Goal: Information Seeking & Learning: Learn about a topic

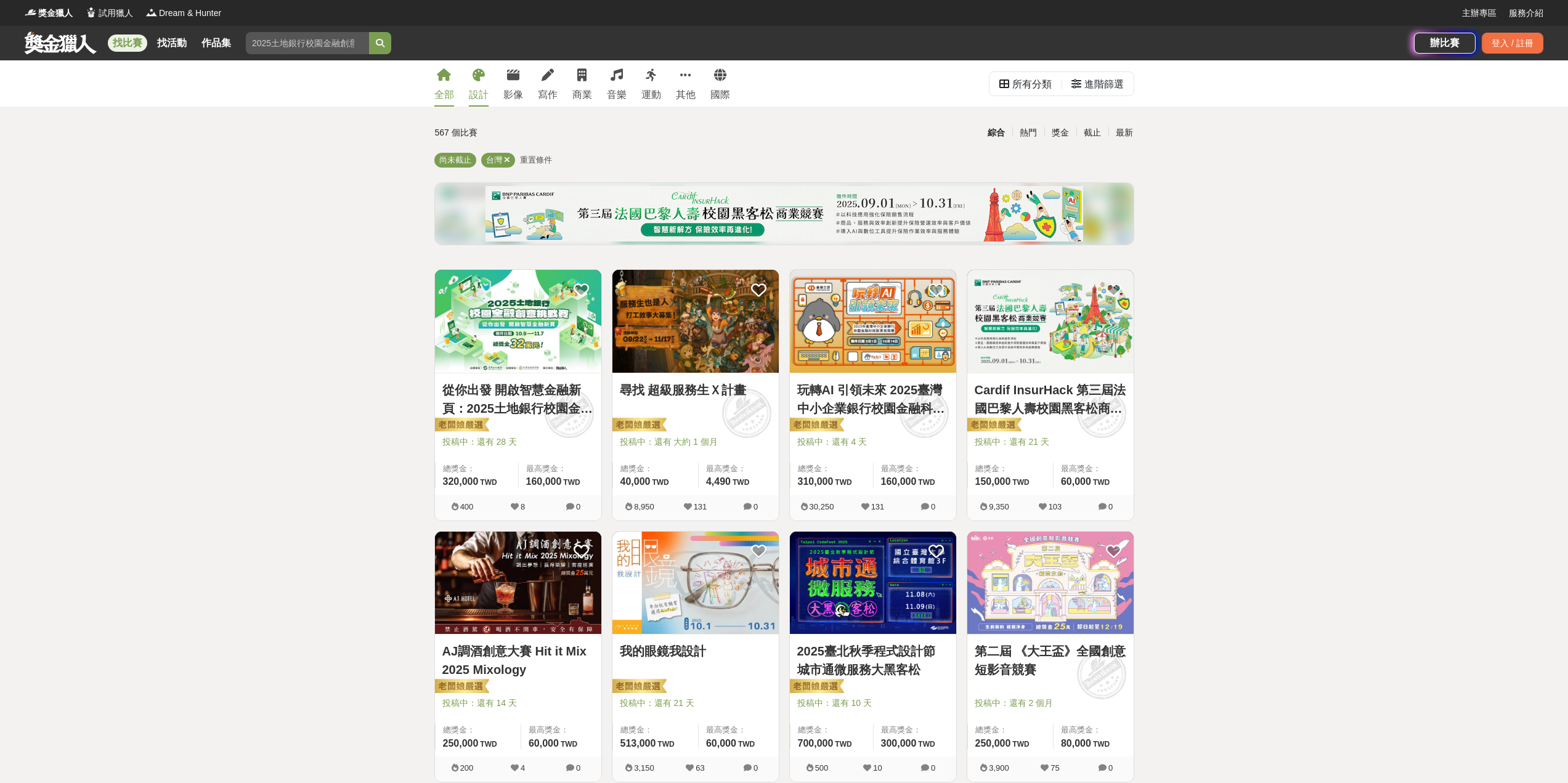
click at [476, 81] on icon at bounding box center [478, 75] width 12 height 12
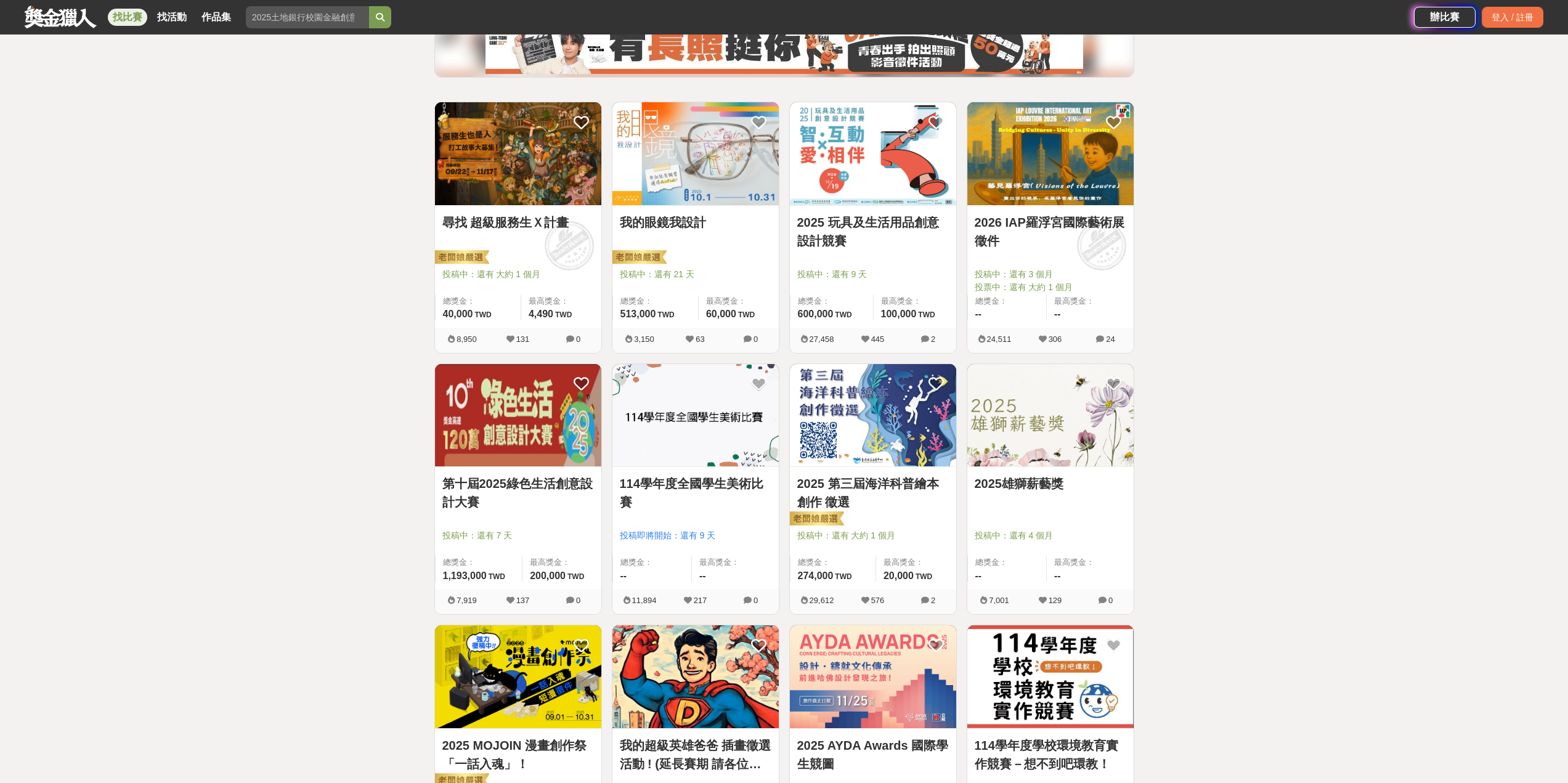
scroll to position [185, 0]
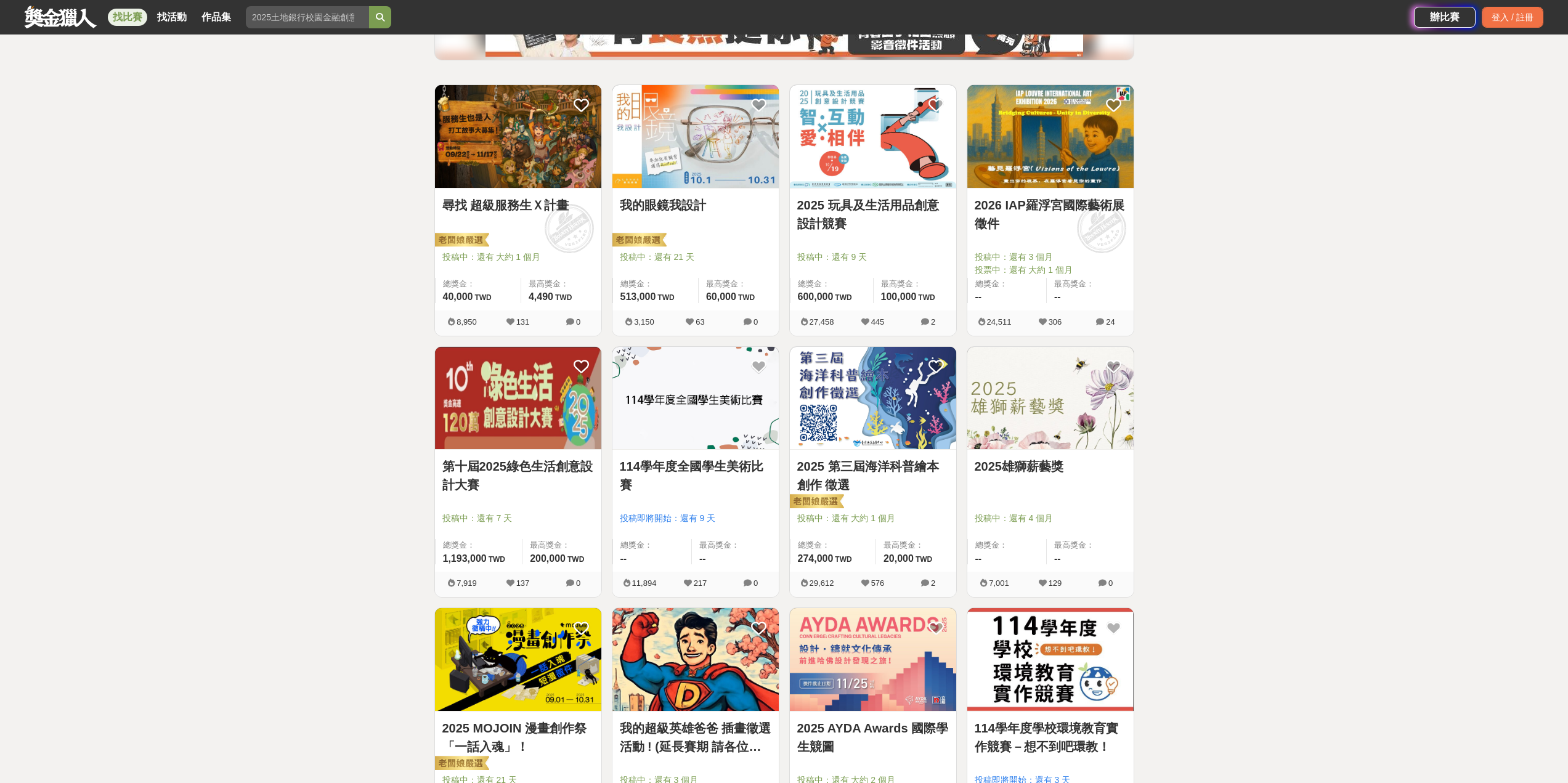
click at [557, 466] on link "第十屆2025綠色生活創意設計大賽" at bounding box center [518, 475] width 151 height 37
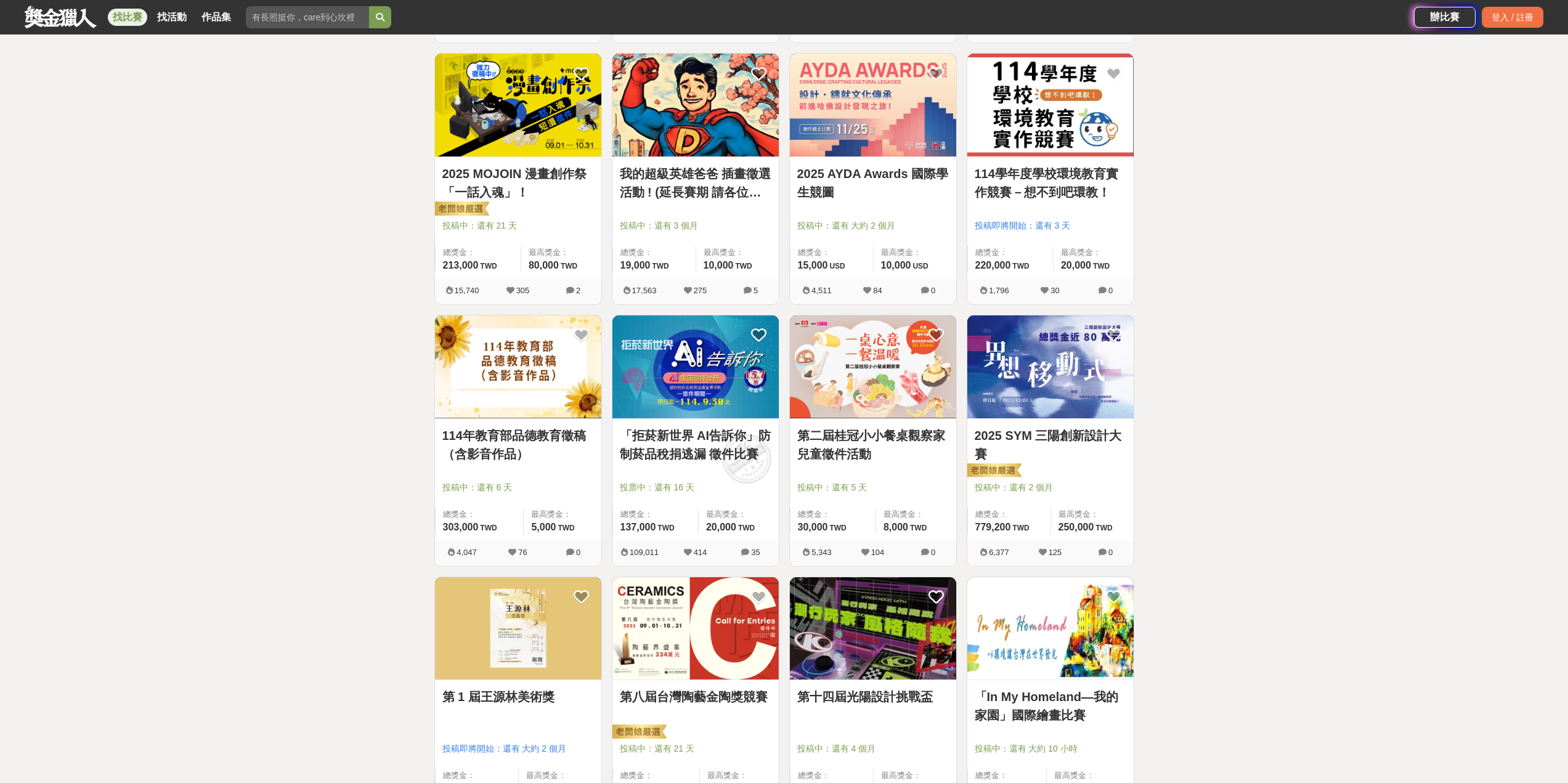
scroll to position [924, 0]
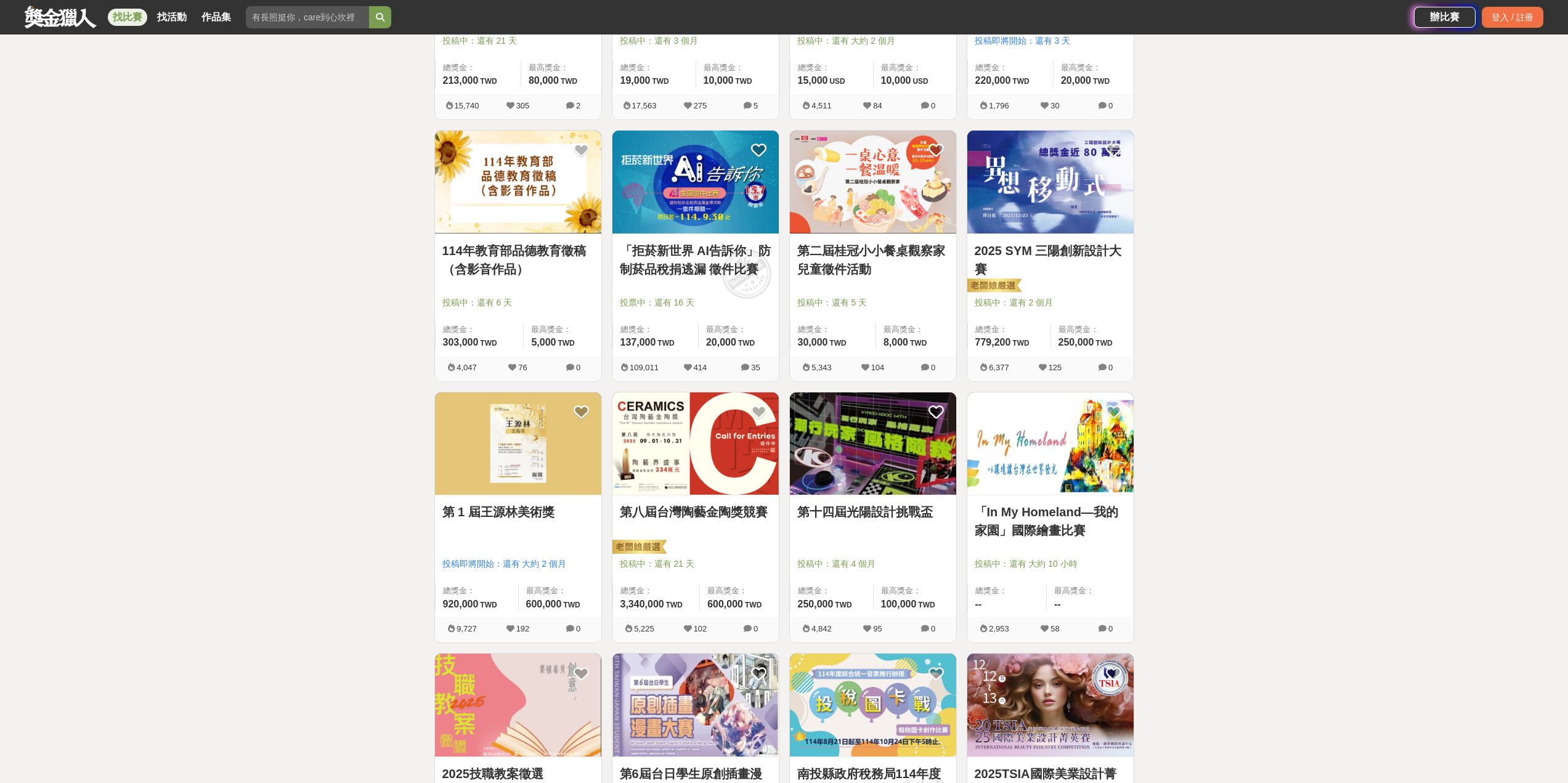
click at [718, 511] on link "第八屆台灣陶藝金陶獎競賽" at bounding box center [696, 512] width 151 height 19
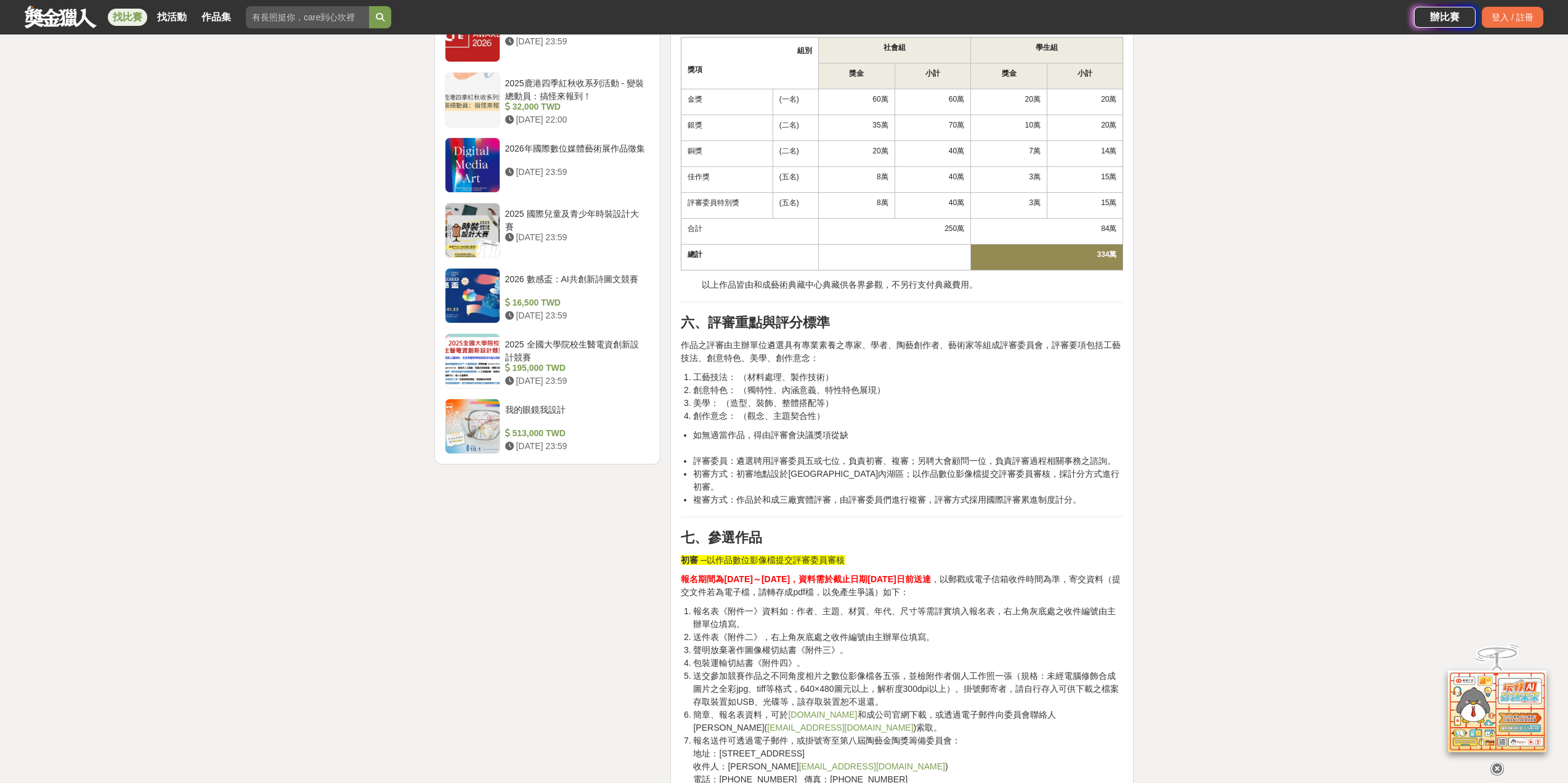
scroll to position [1479, 0]
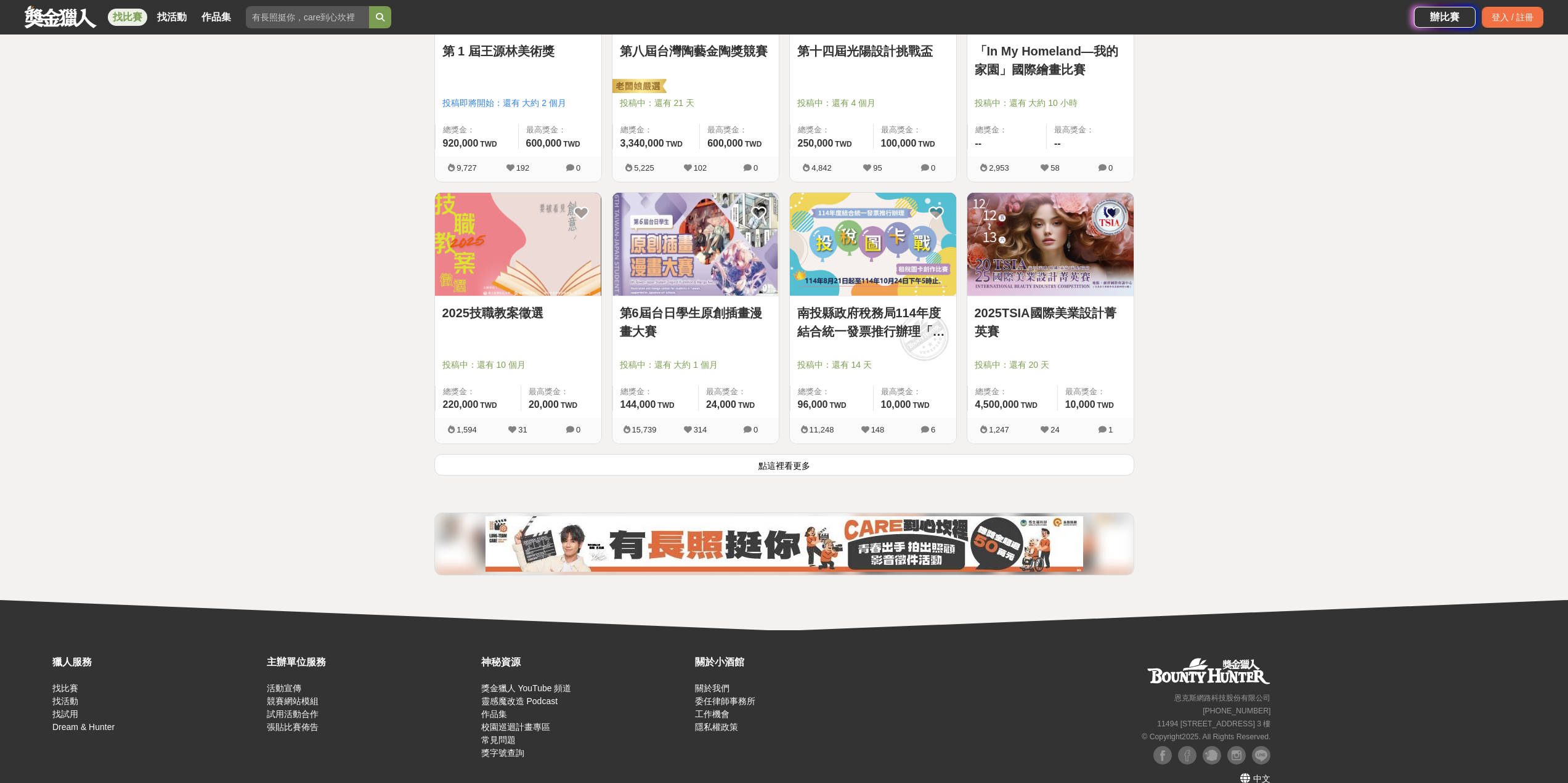
scroll to position [1405, 0]
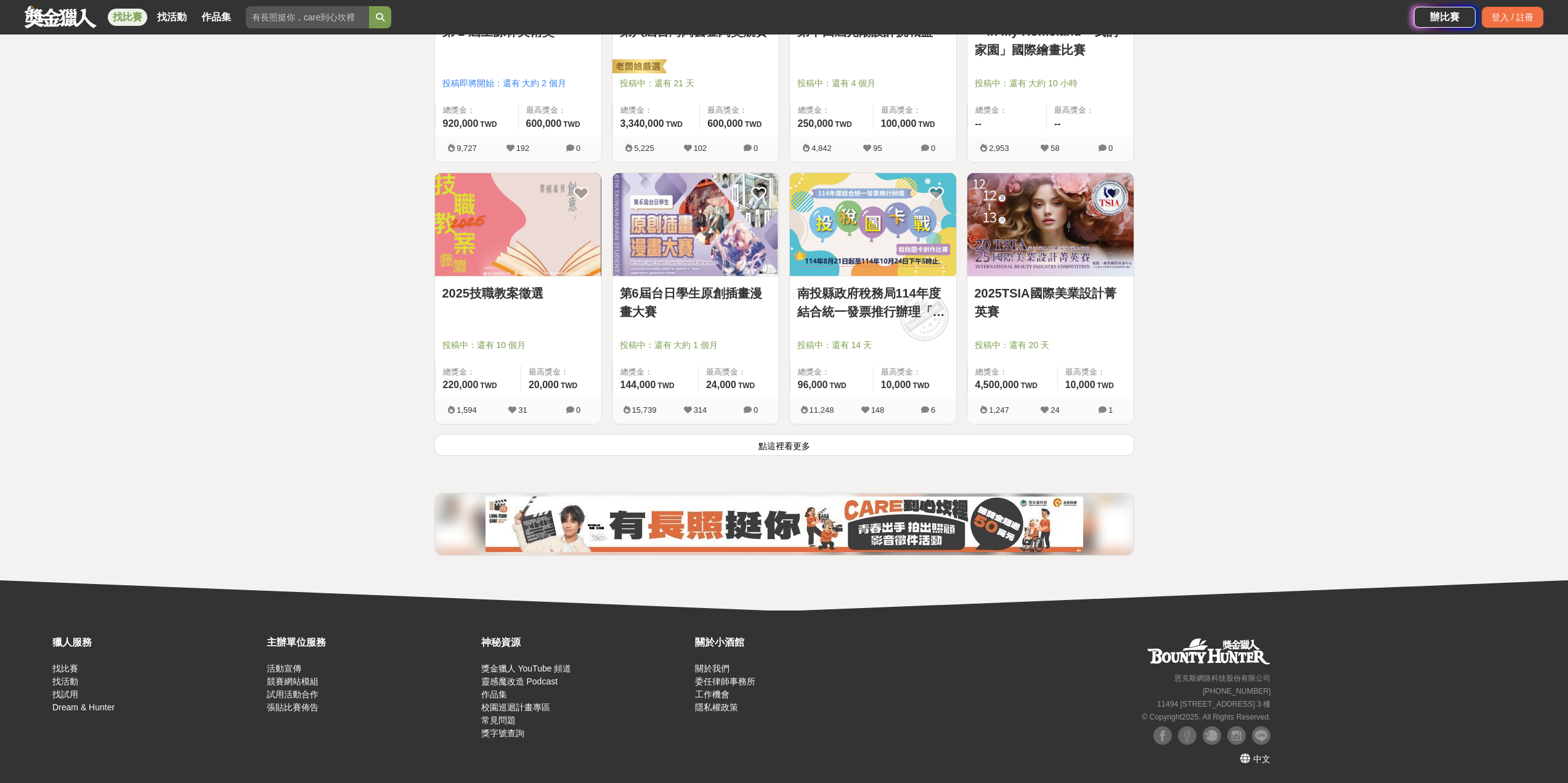
click at [805, 447] on button "點這裡看更多" at bounding box center [784, 445] width 700 height 21
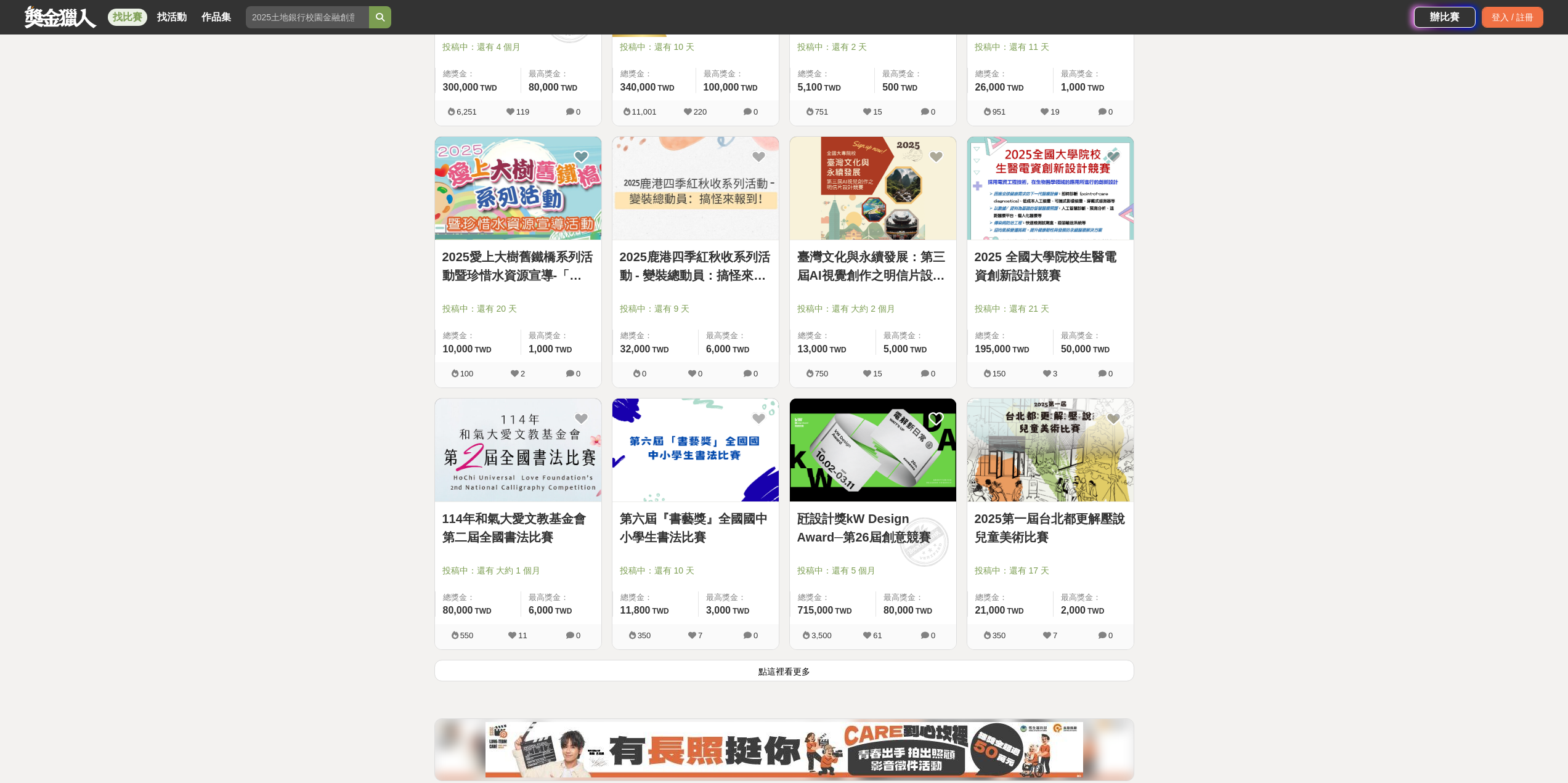
scroll to position [2760, 0]
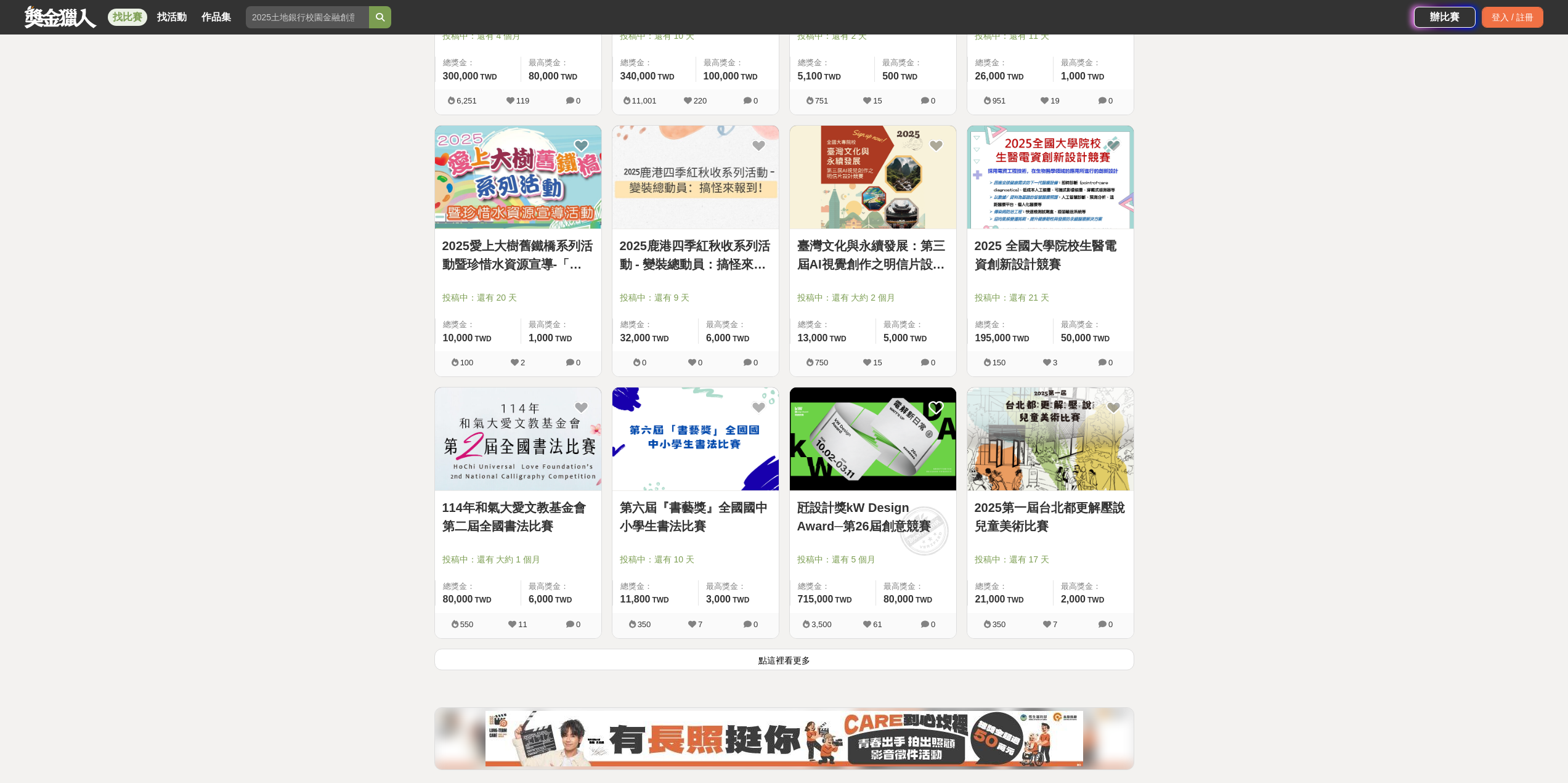
click at [862, 510] on link "瓩設計獎kW Design Award─第26屆創意競賽" at bounding box center [873, 516] width 151 height 37
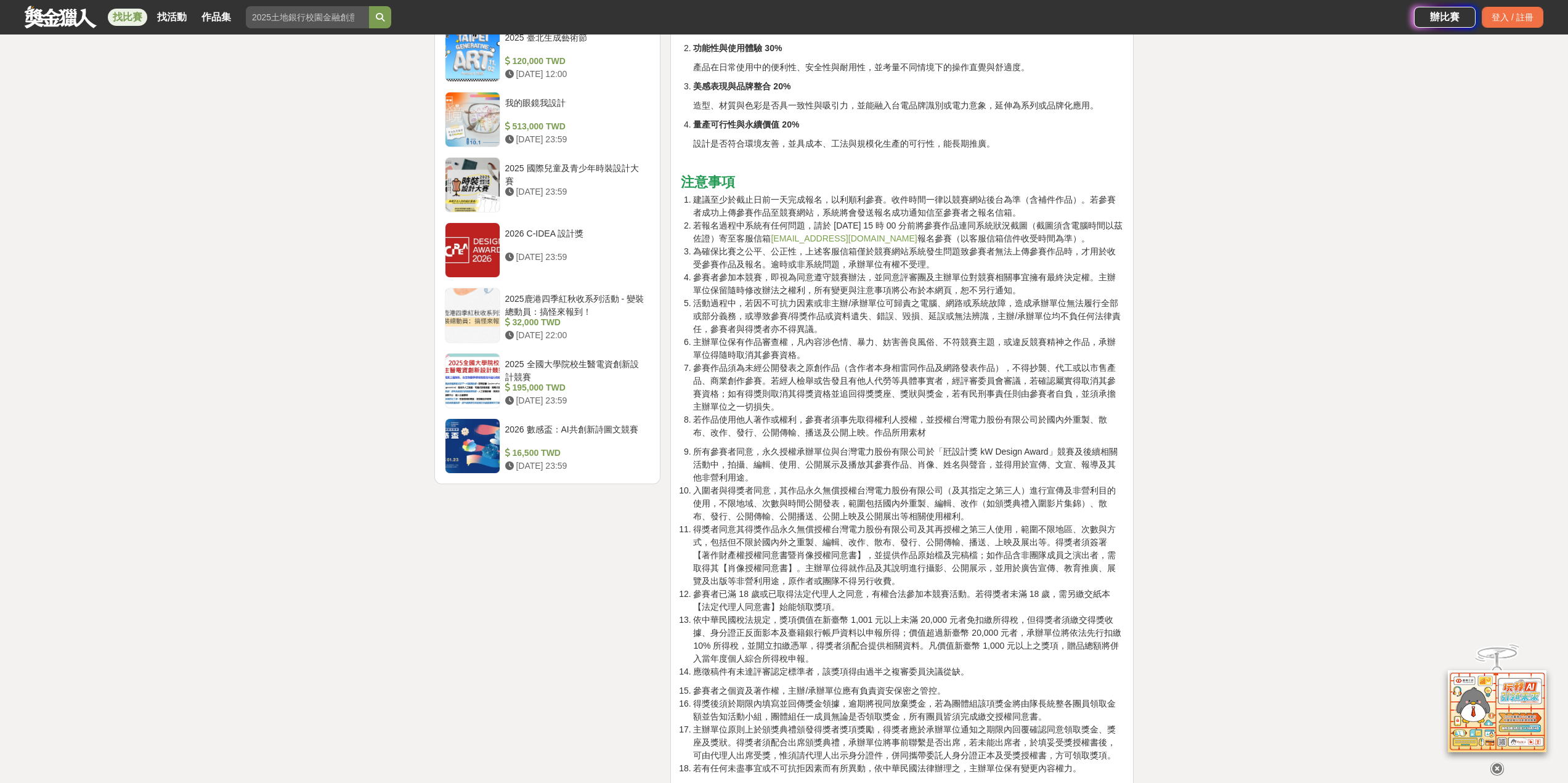
scroll to position [3696, 0]
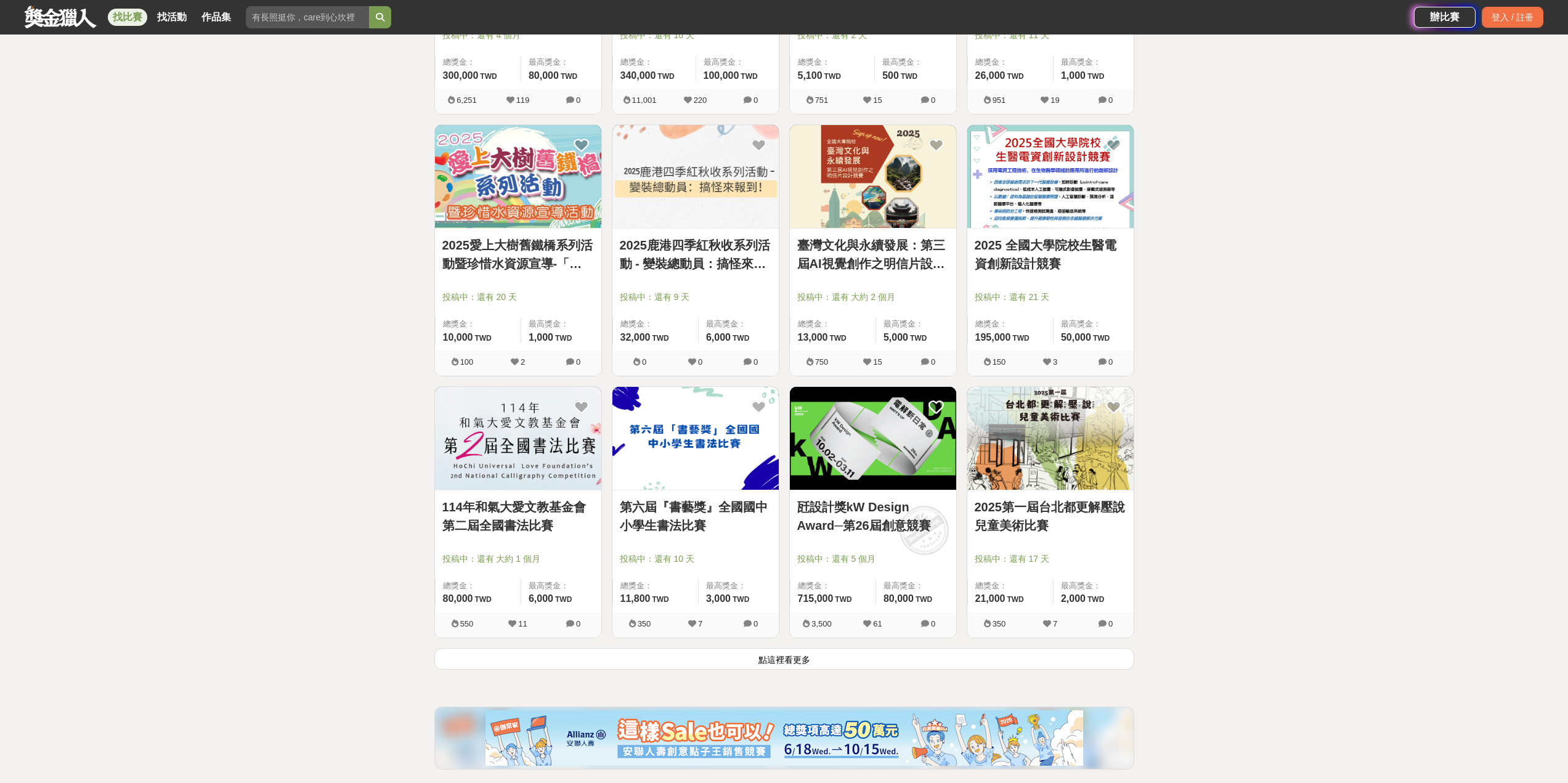
scroll to position [2760, 0]
click at [828, 659] on button "點這裡看更多" at bounding box center [784, 659] width 700 height 21
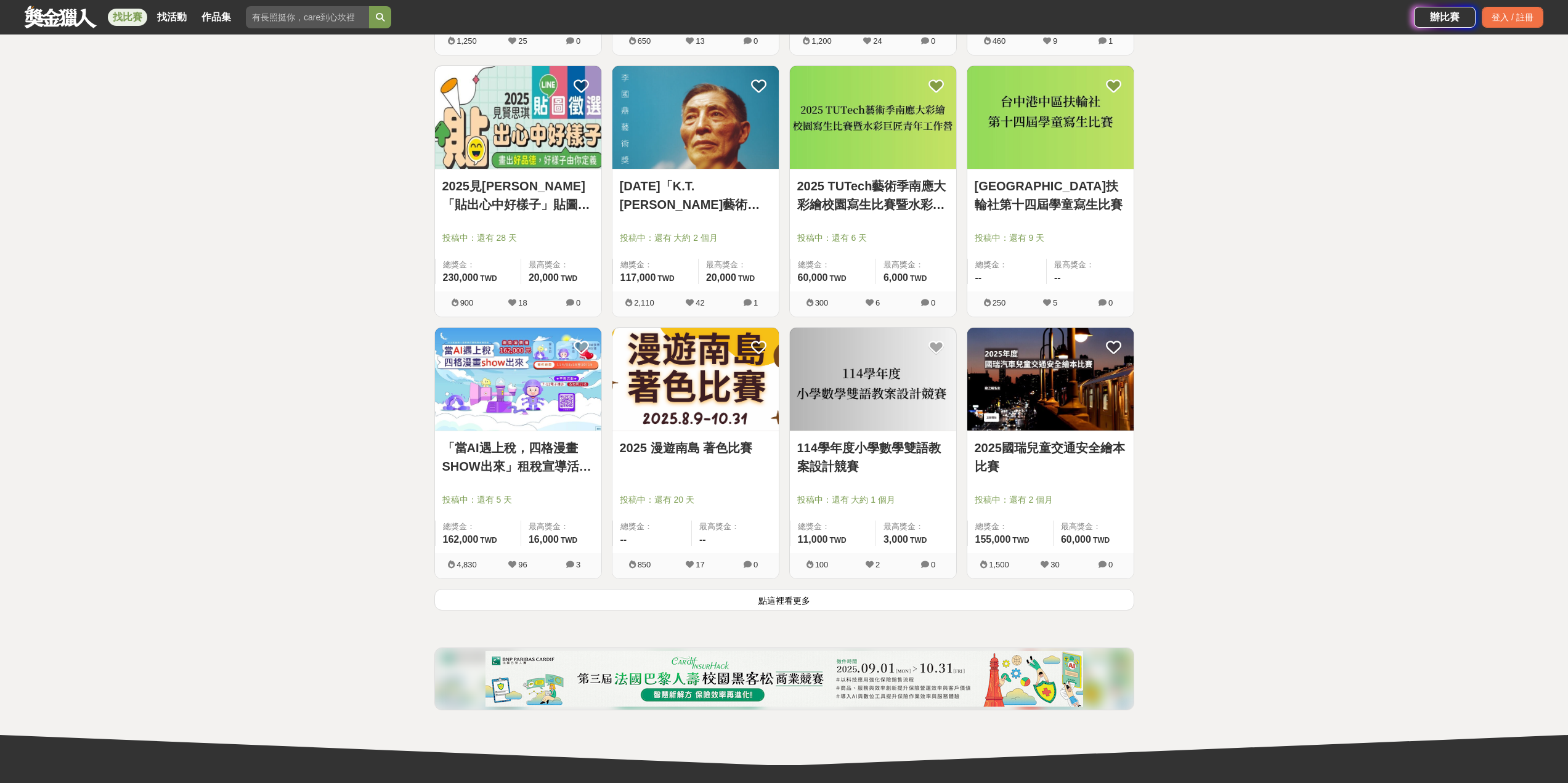
scroll to position [4416, 0]
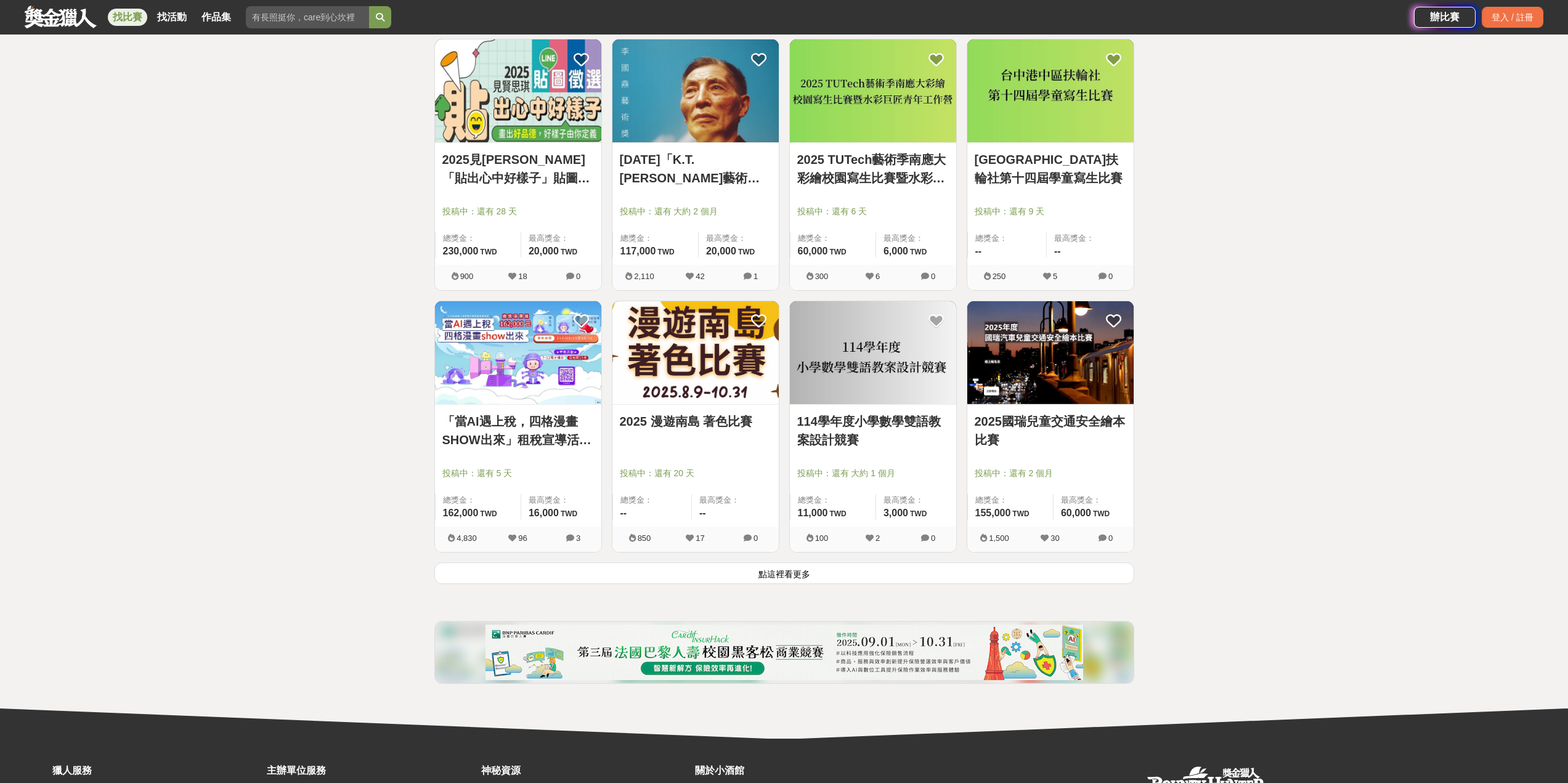
click at [790, 577] on button "點這裡看更多" at bounding box center [784, 573] width 700 height 21
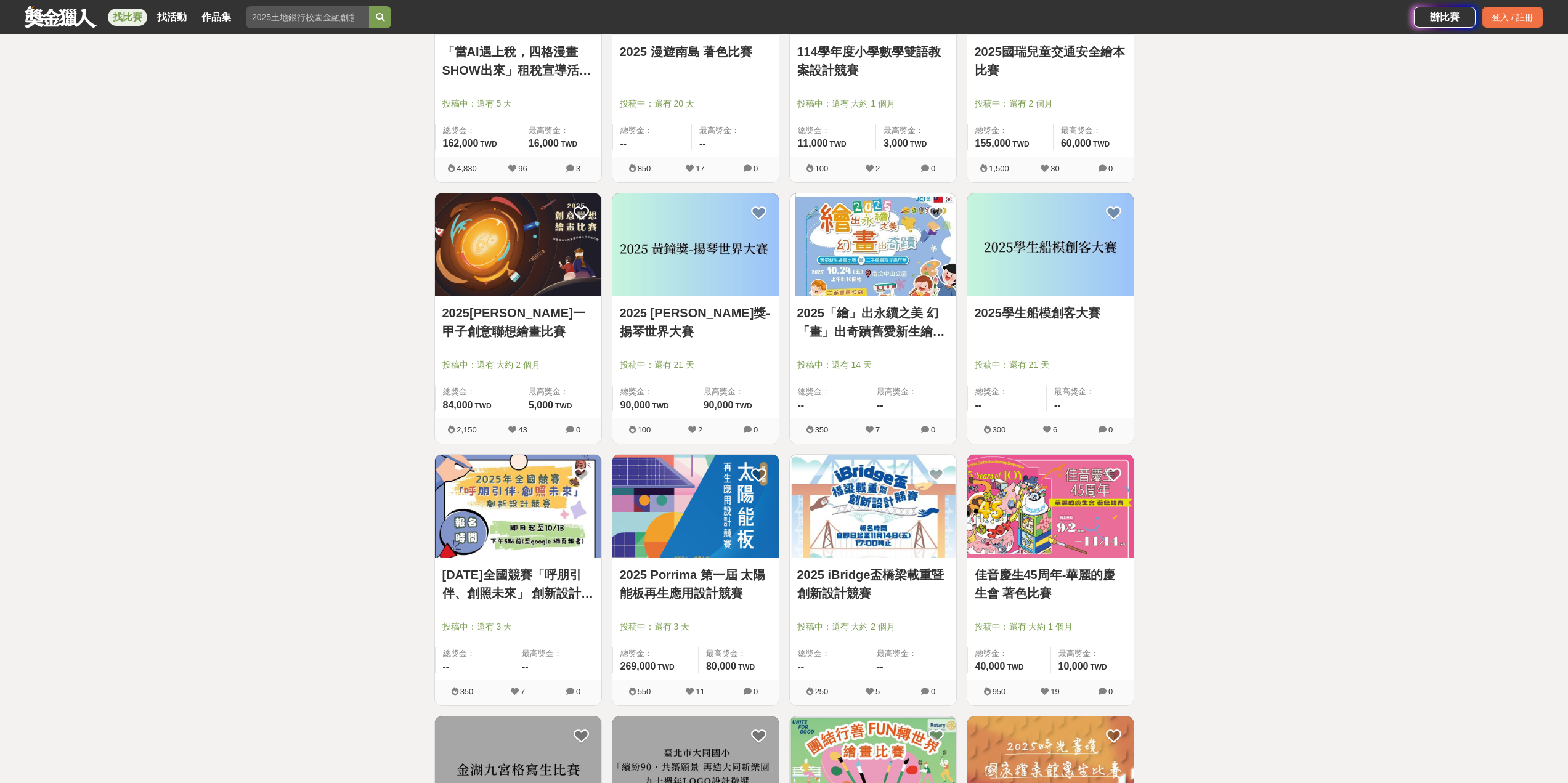
scroll to position [4847, 0]
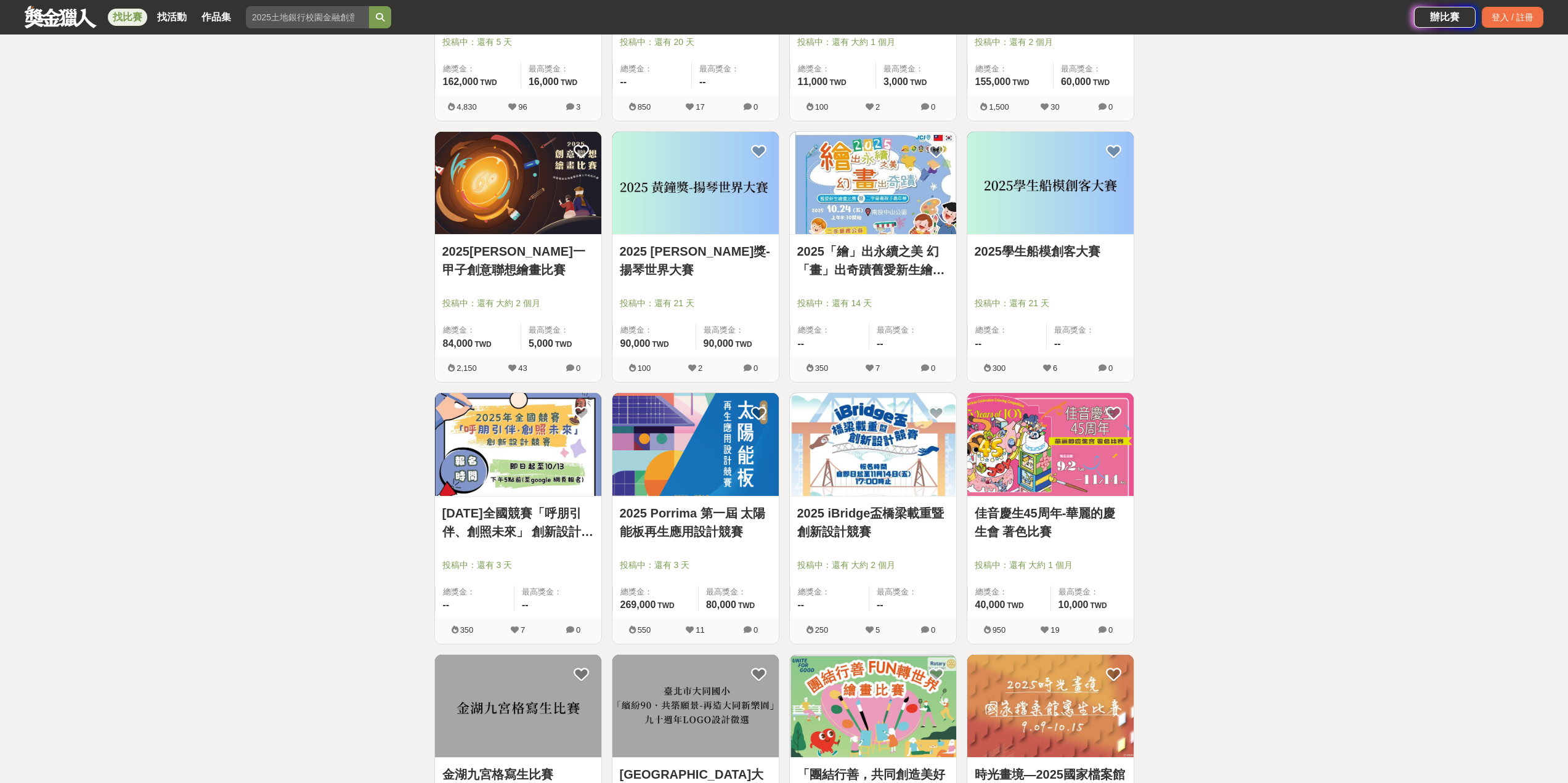
click at [699, 518] on link "2025 Porrima 第一屆 太陽能板再生應用設計競賽" at bounding box center [696, 522] width 151 height 37
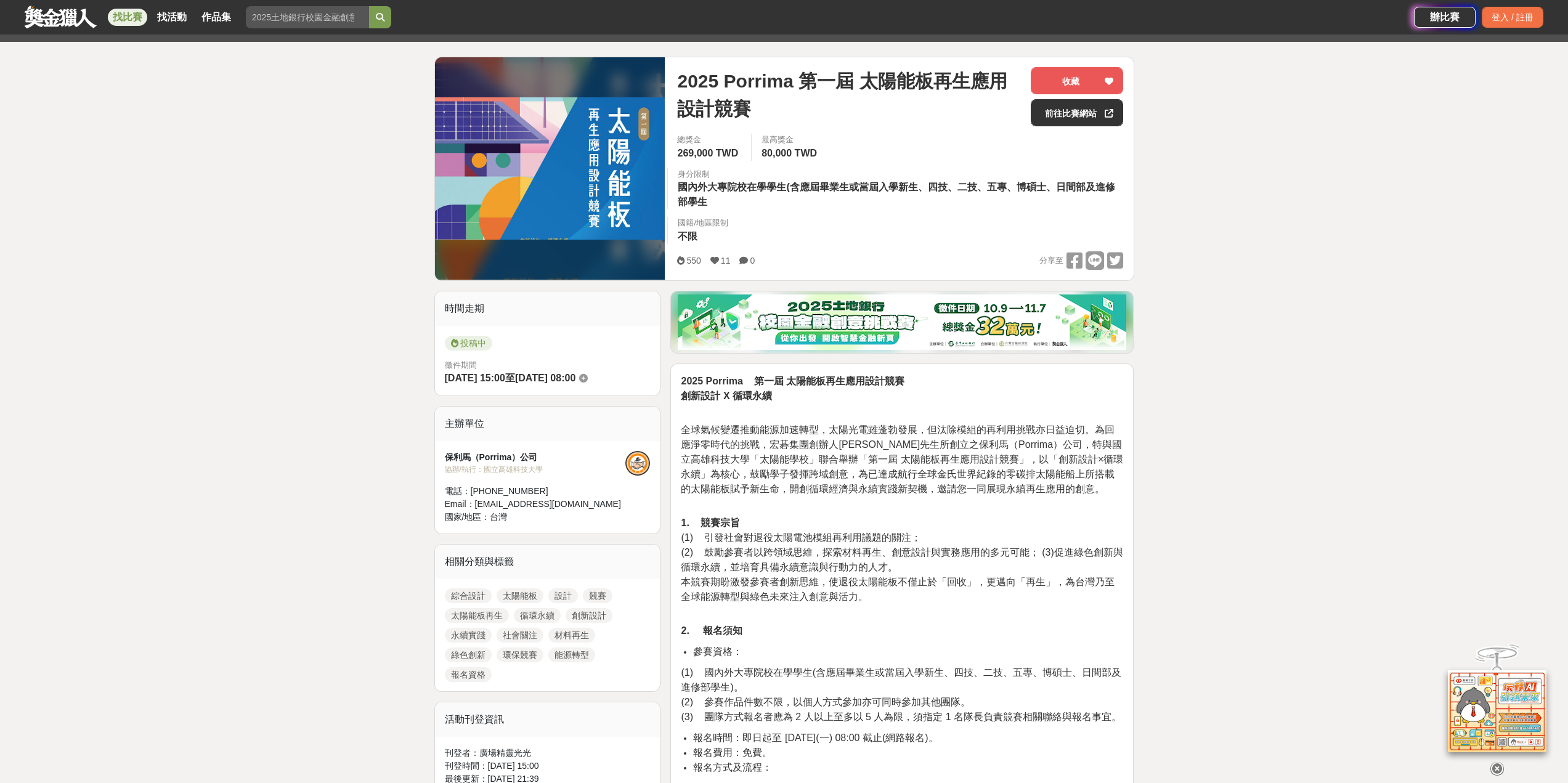
scroll to position [123, 0]
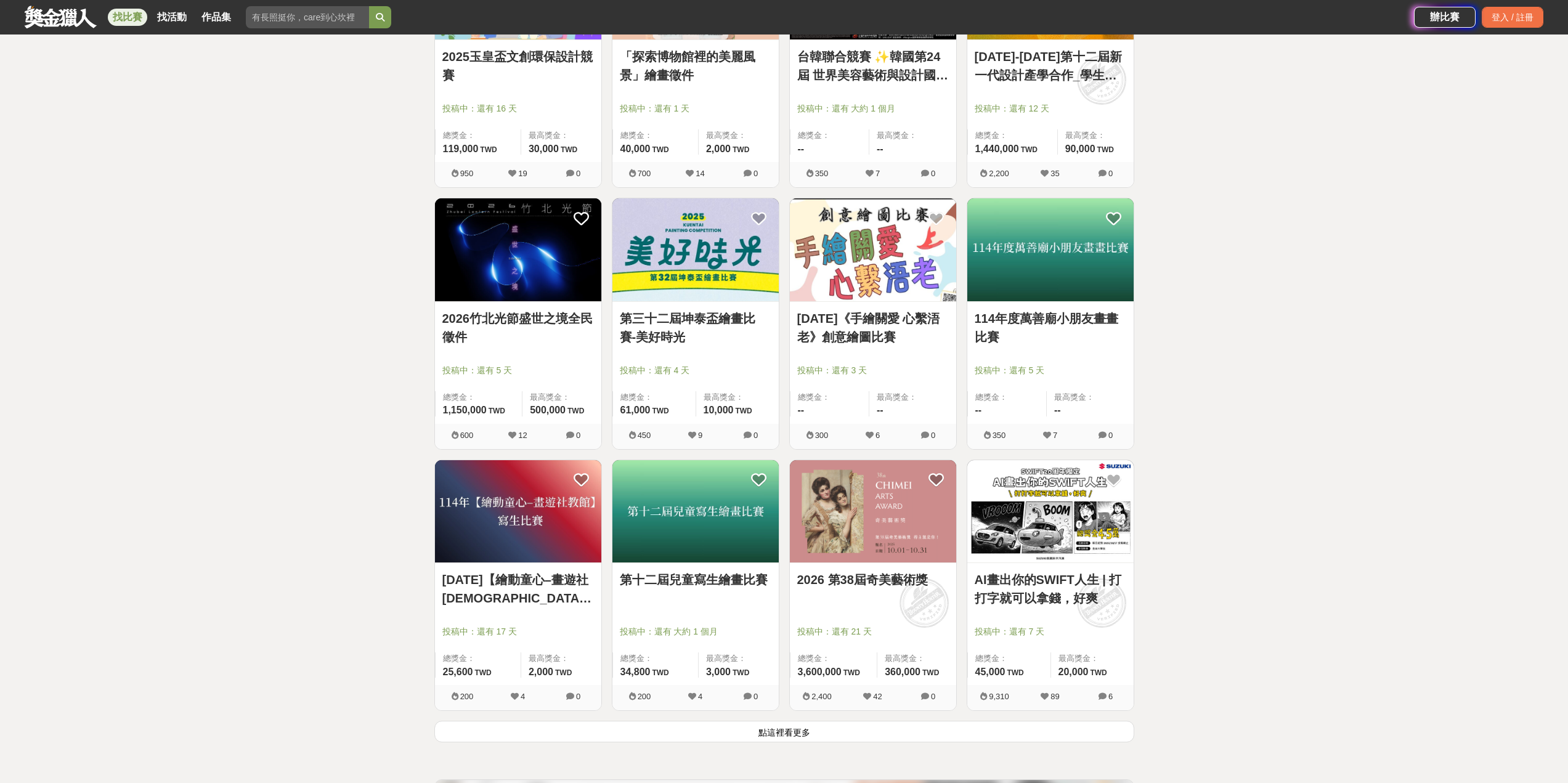
scroll to position [5833, 0]
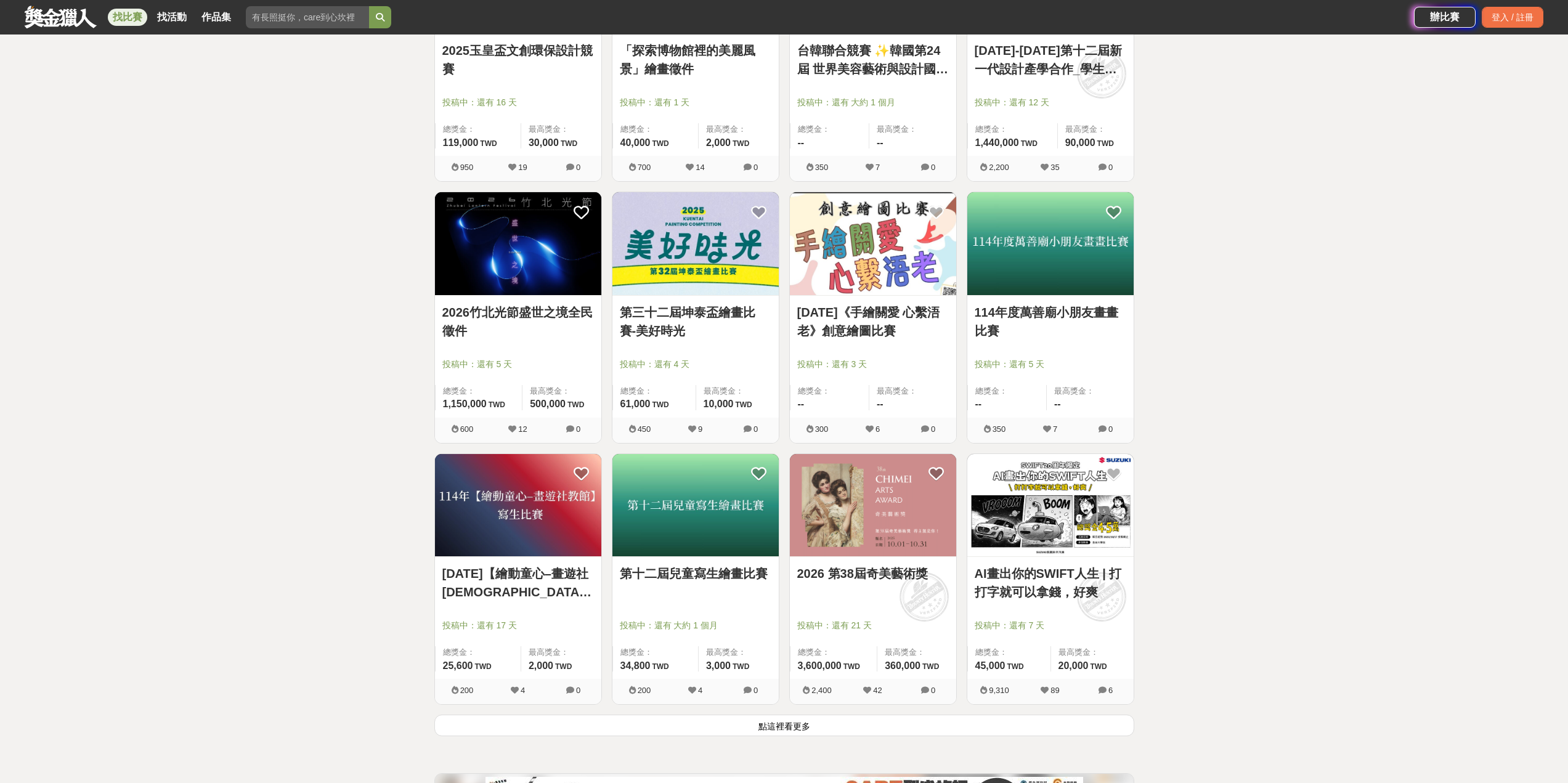
click at [771, 723] on button "點這裡看更多" at bounding box center [784, 725] width 700 height 21
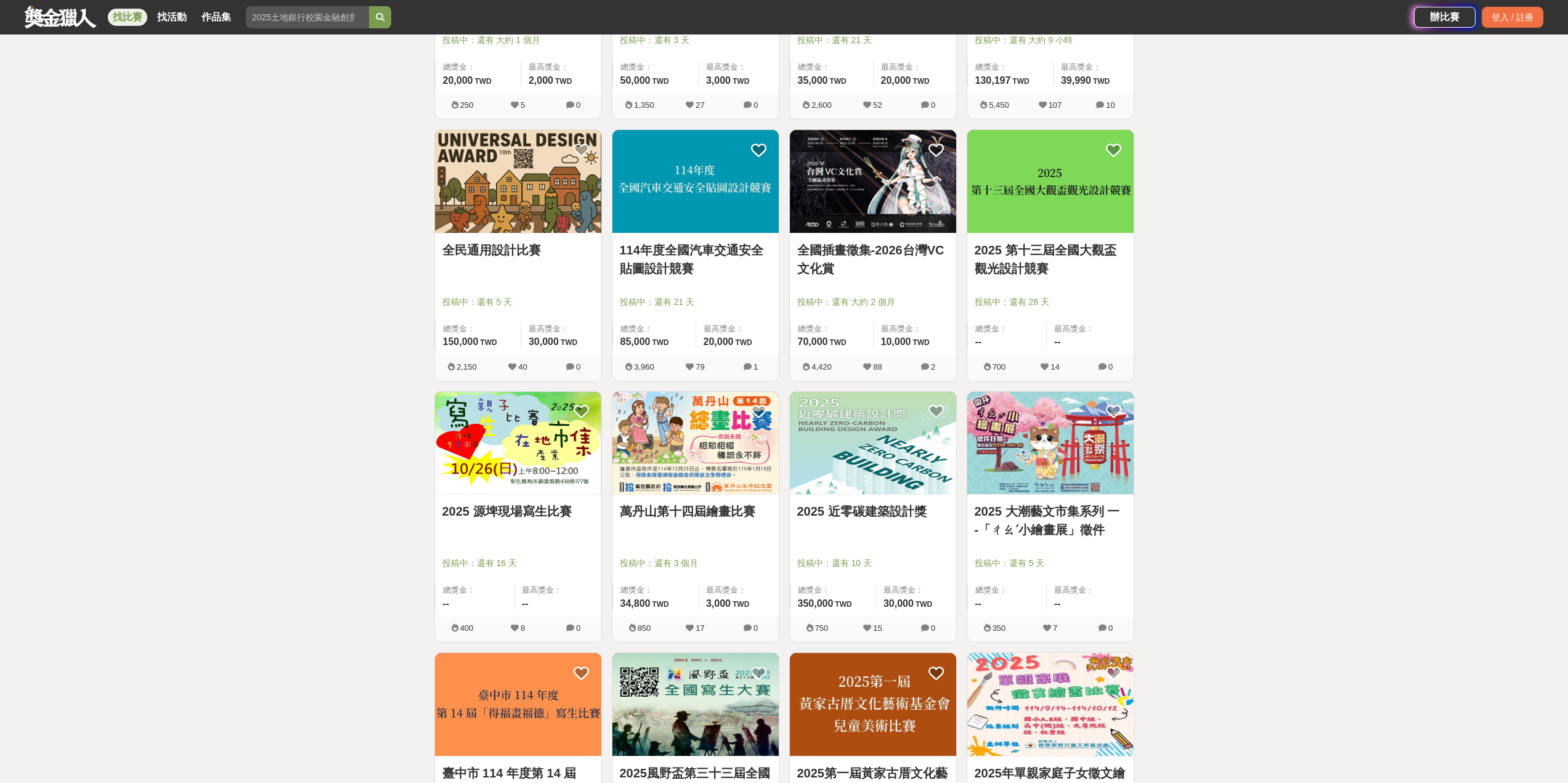
scroll to position [6754, 0]
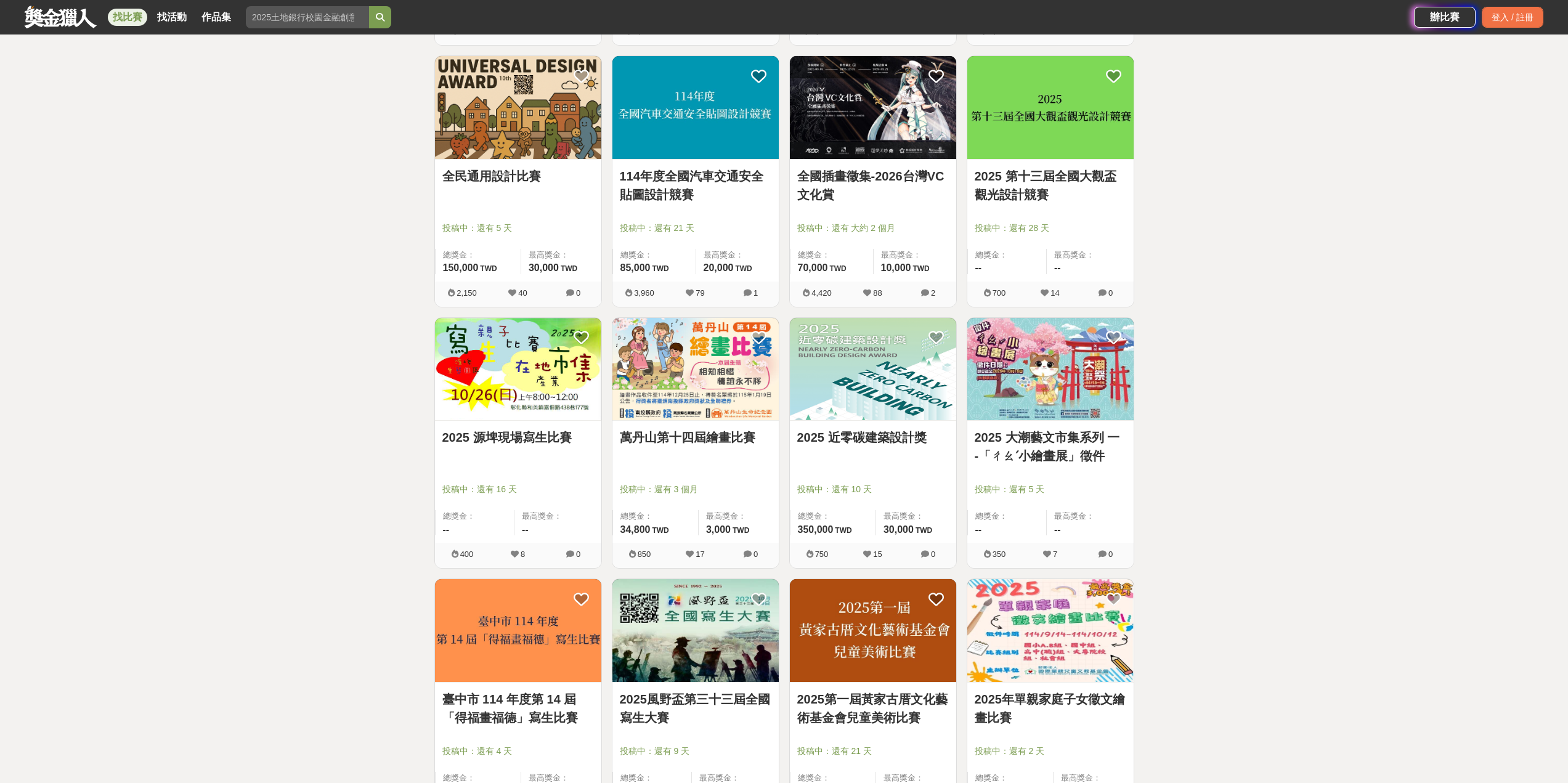
click at [878, 436] on link "2025 近零碳建築設計獎" at bounding box center [873, 437] width 151 height 19
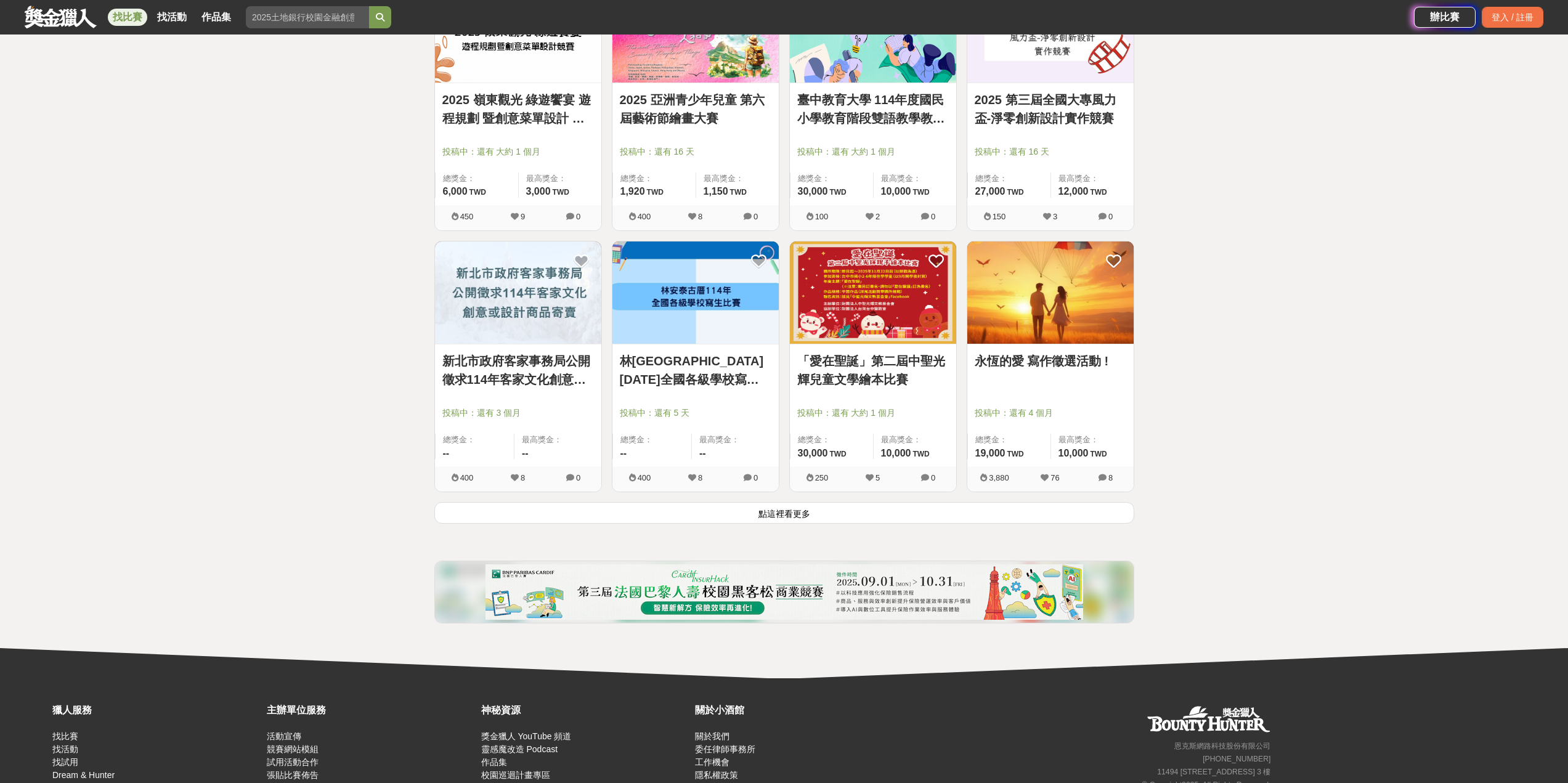
scroll to position [7616, 0]
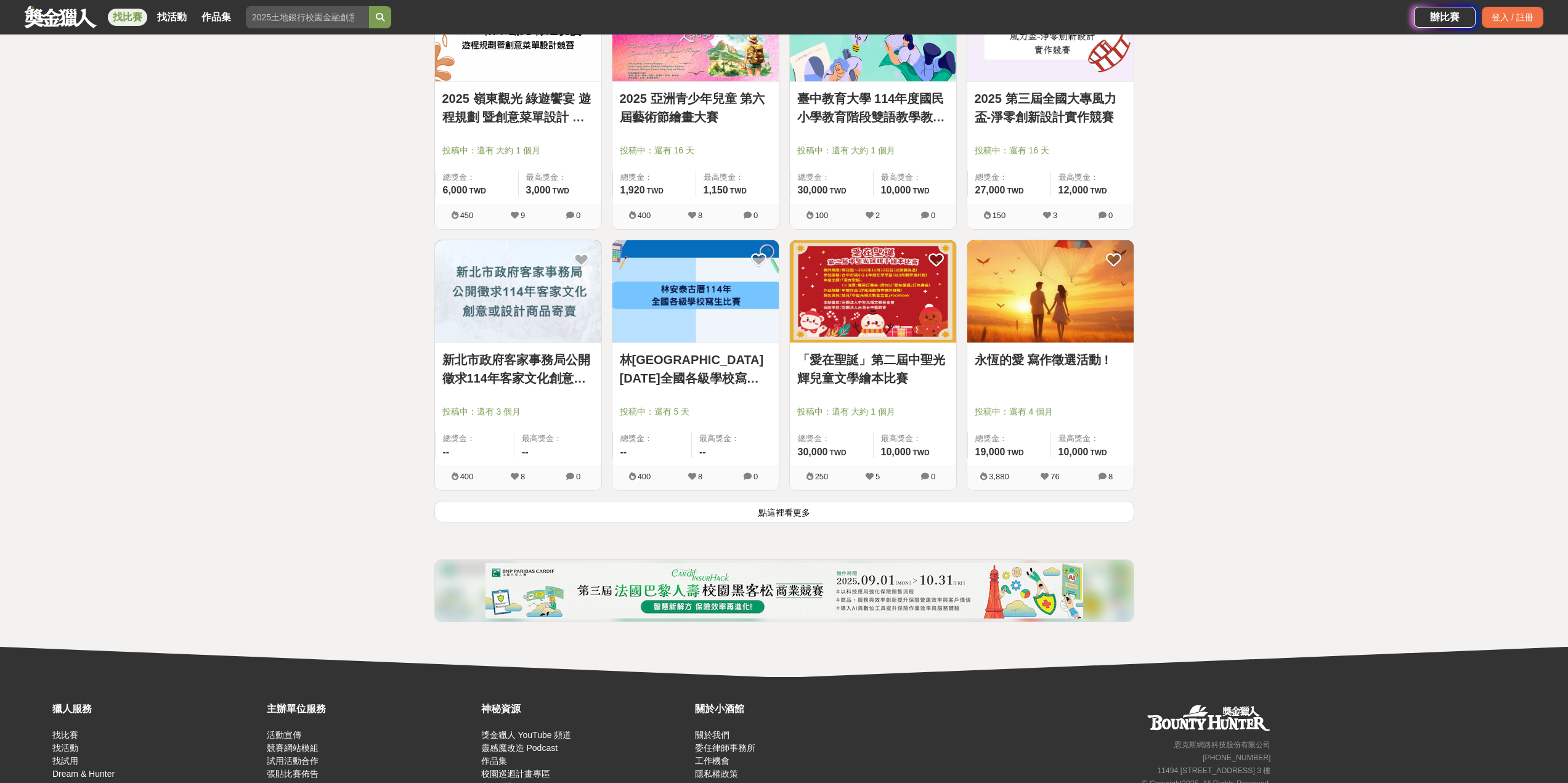
click at [860, 511] on button "點這裡看更多" at bounding box center [784, 511] width 700 height 21
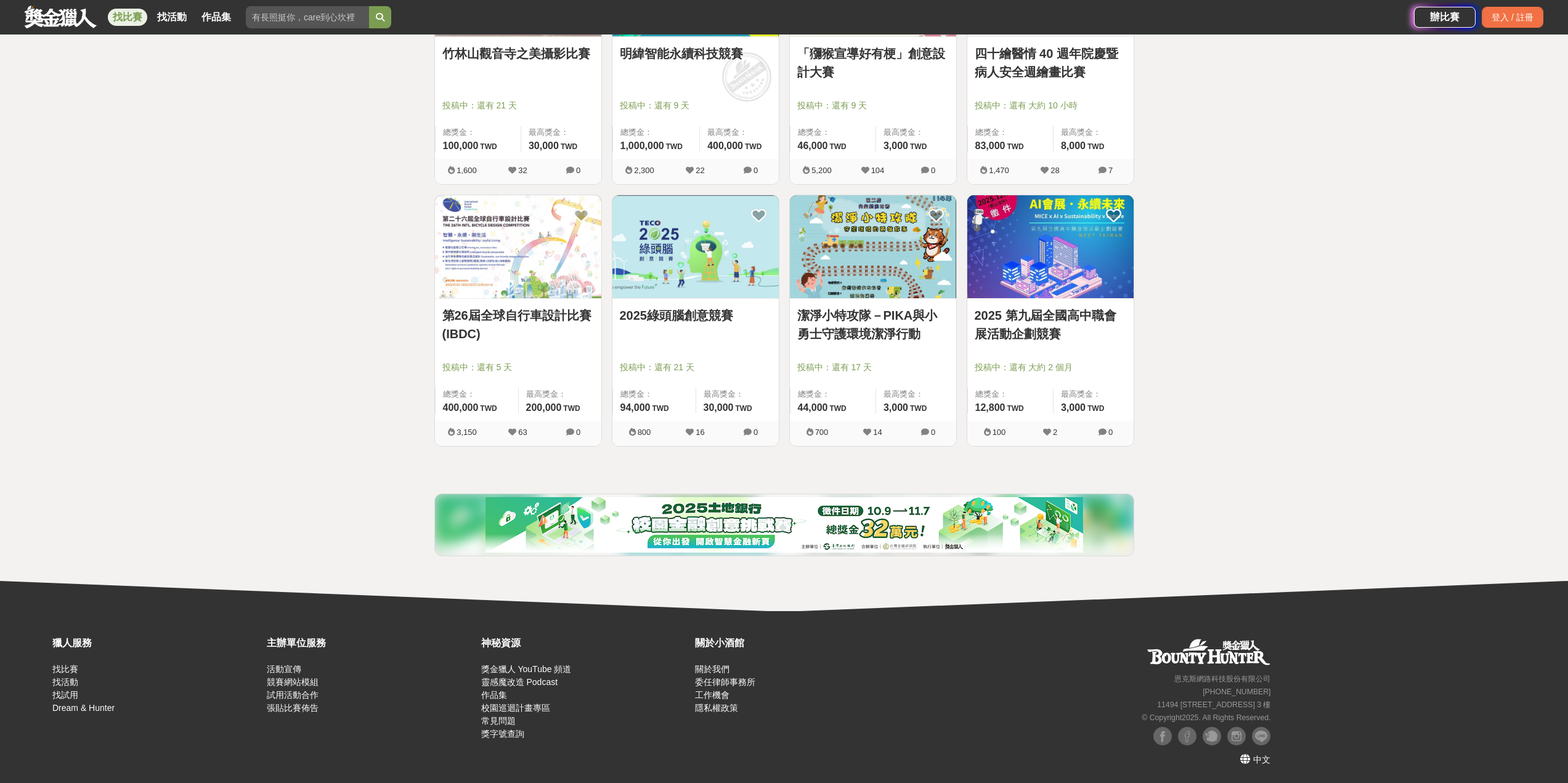
scroll to position [9231, 0]
